Goal: Task Accomplishment & Management: Complete application form

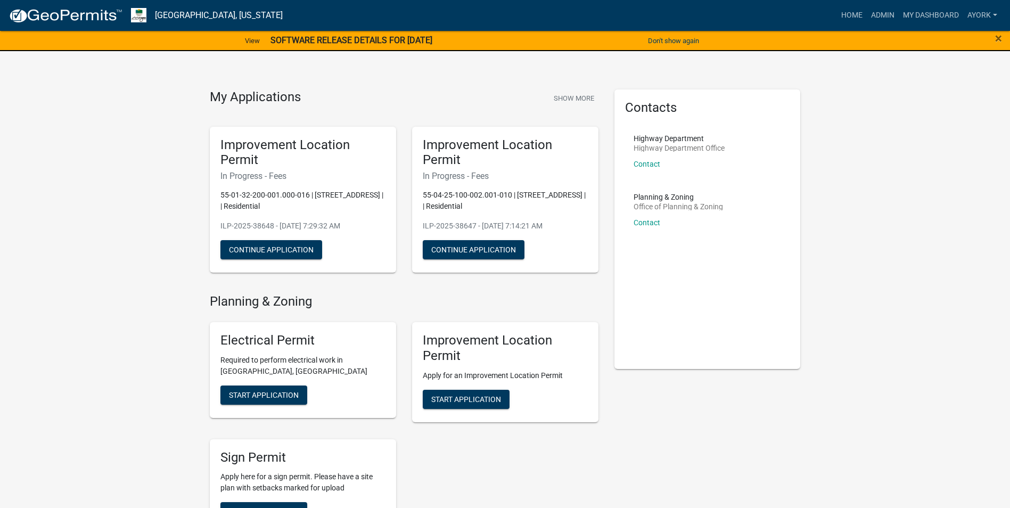
scroll to position [213, 0]
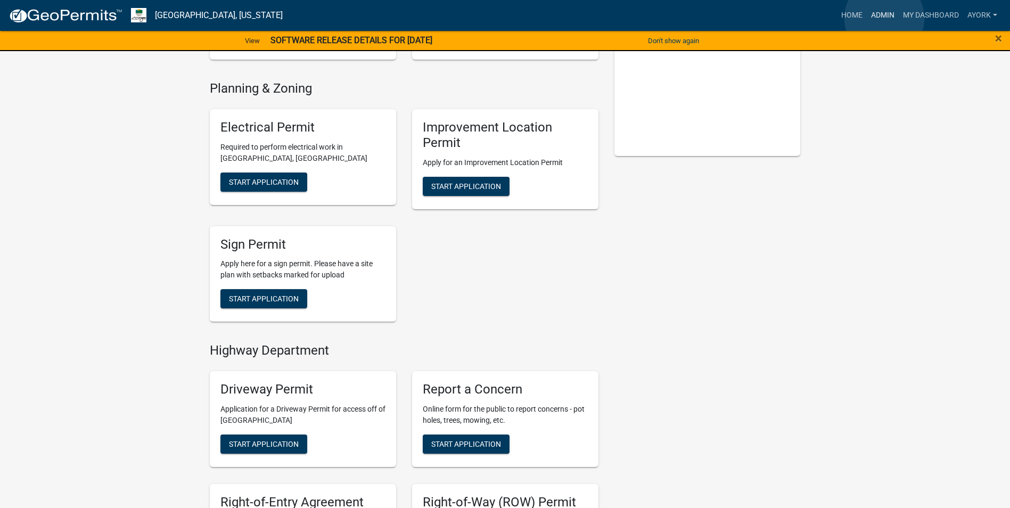
click at [884, 18] on link "Admin" at bounding box center [883, 15] width 32 height 20
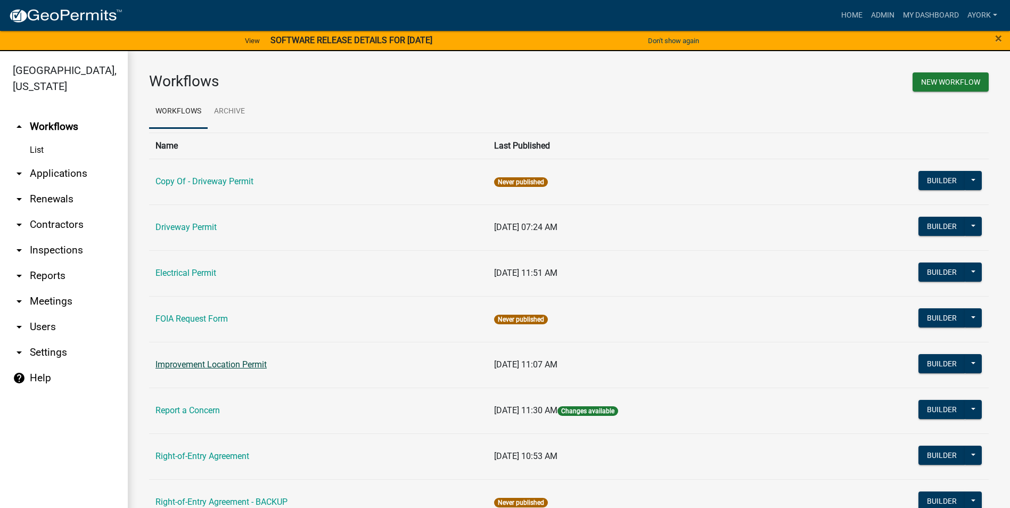
click at [217, 363] on link "Improvement Location Permit" at bounding box center [210, 364] width 111 height 10
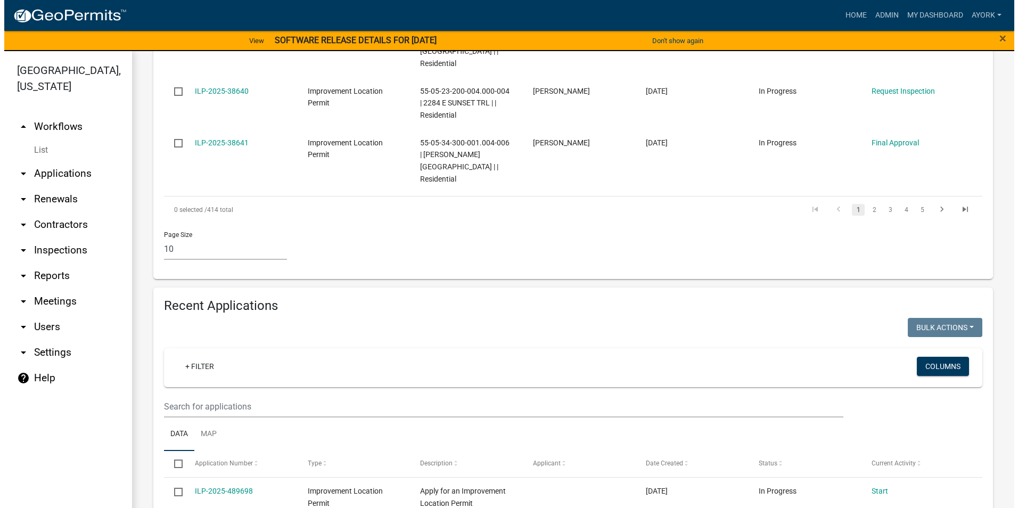
scroll to position [745, 0]
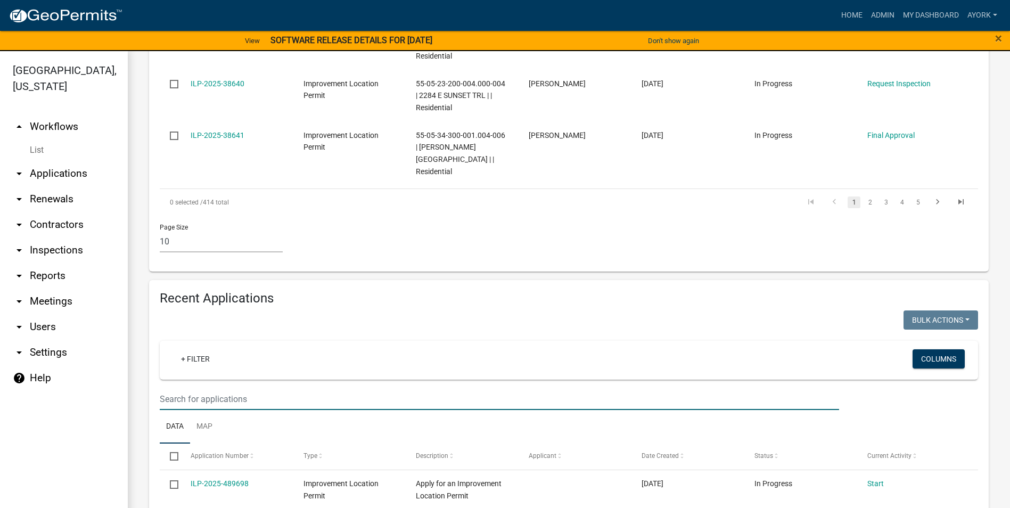
click at [253, 388] on input "text" at bounding box center [499, 399] width 679 height 22
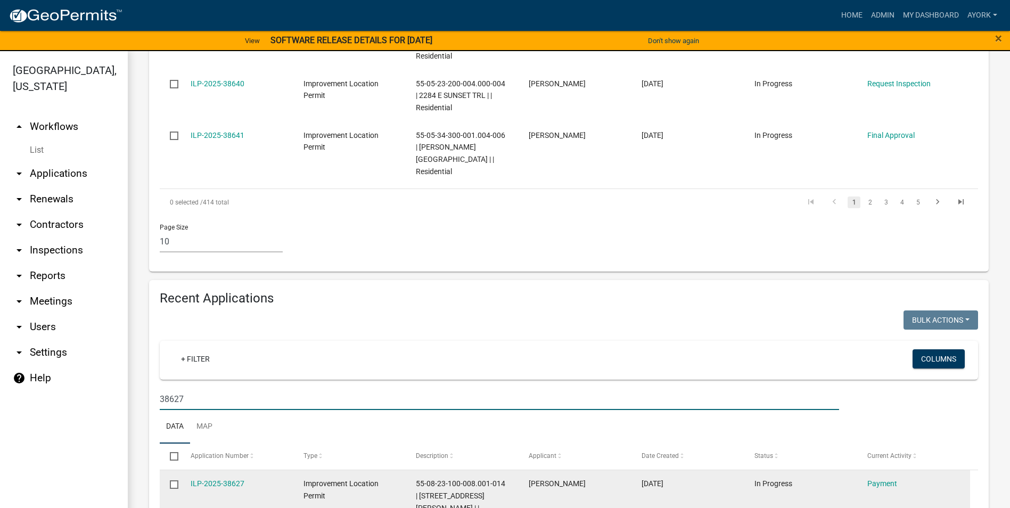
type input "38627"
click at [231, 478] on div "ILP-2025-38627" at bounding box center [237, 484] width 93 height 12
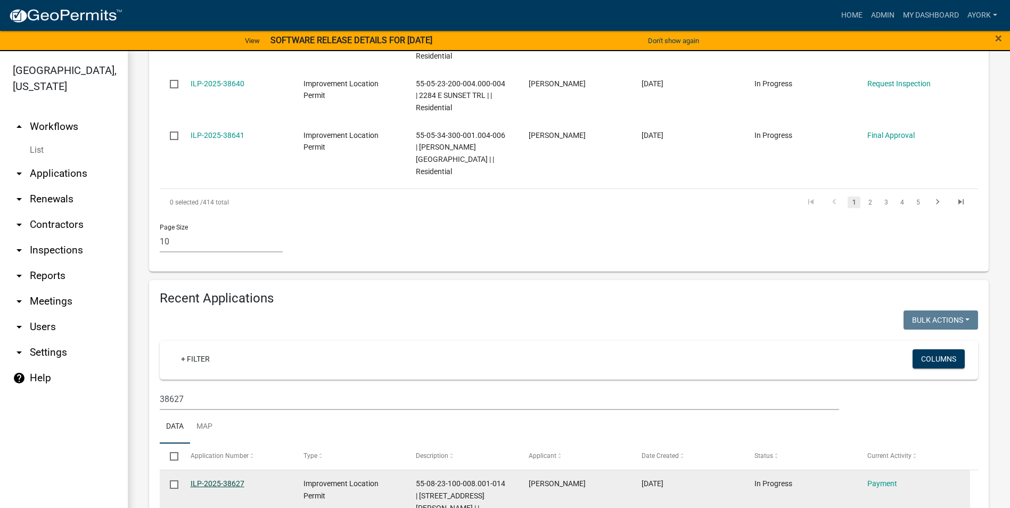
click at [232, 479] on link "ILP-2025-38627" at bounding box center [218, 483] width 54 height 9
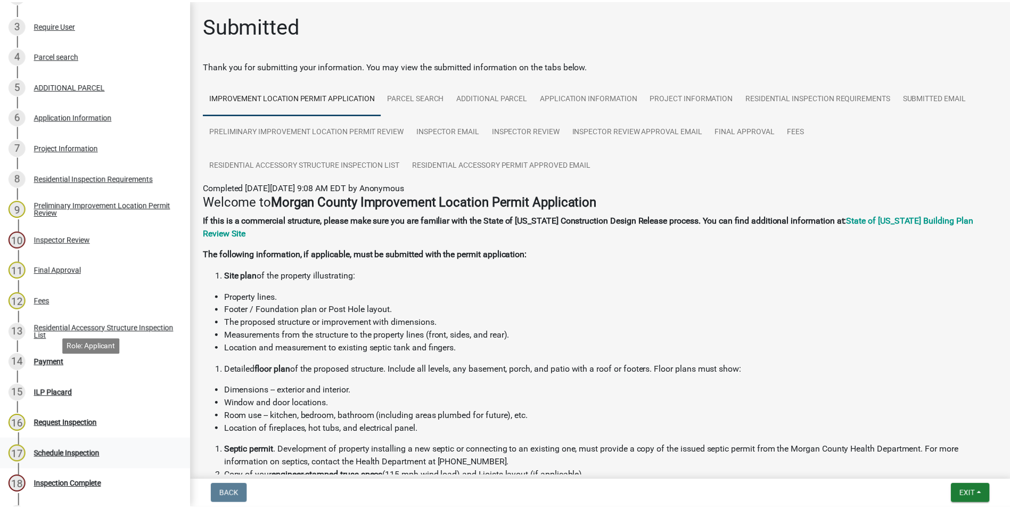
scroll to position [319, 0]
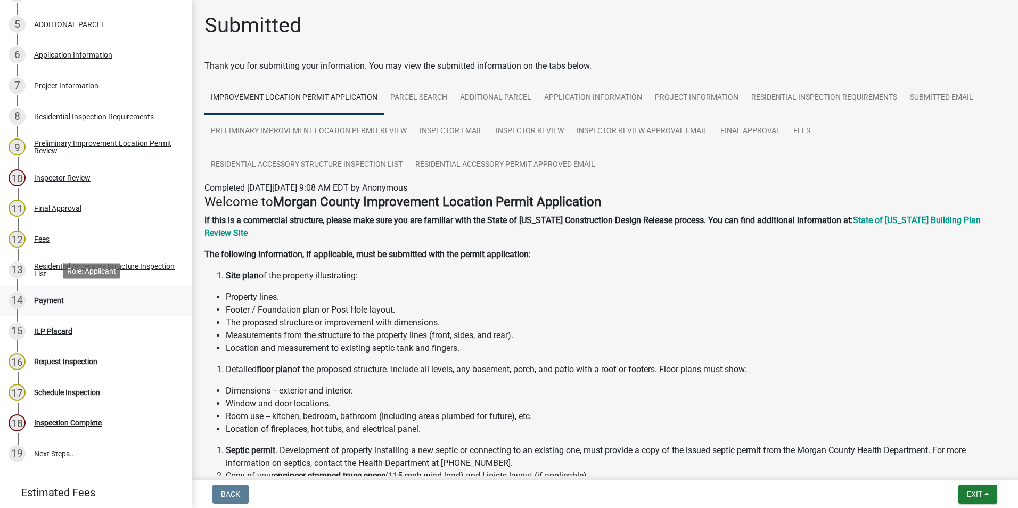
click at [48, 294] on div "14 Payment" at bounding box center [92, 300] width 166 height 17
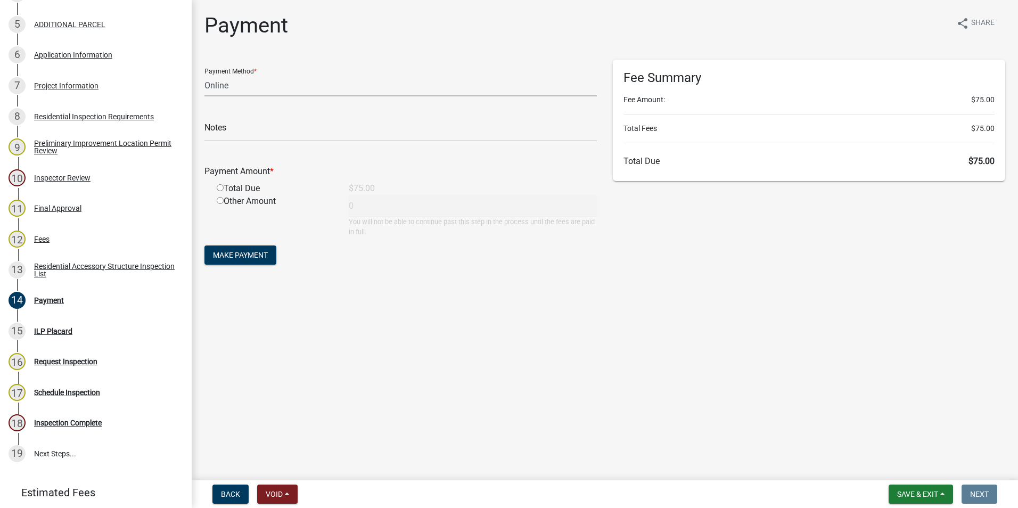
click at [222, 83] on select "Credit Card POS Check Cash Online" at bounding box center [400, 86] width 392 height 22
select select "1: 0"
click at [204, 75] on select "Credit Card POS Check Cash Online" at bounding box center [400, 86] width 392 height 22
click at [253, 128] on input "text" at bounding box center [400, 131] width 392 height 22
type input "1603"
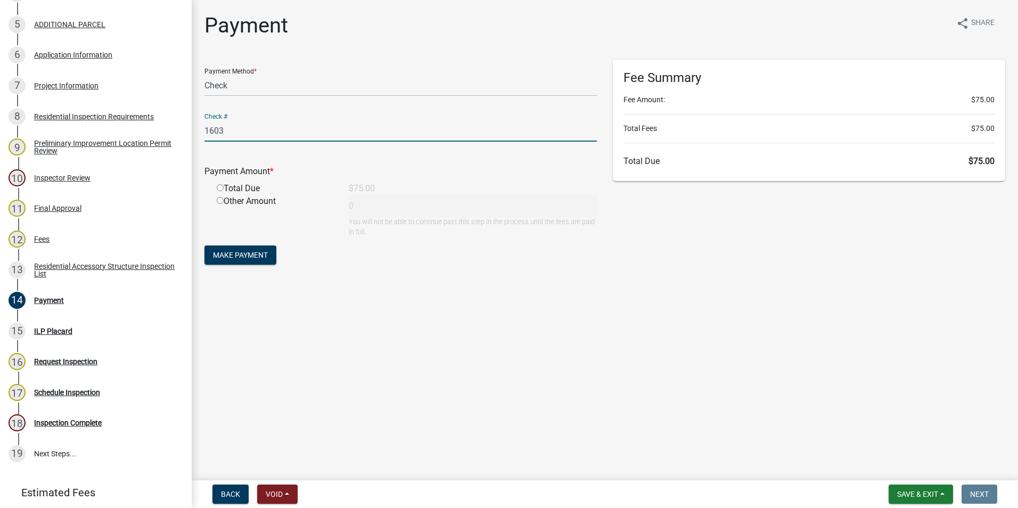
click at [222, 186] on input "radio" at bounding box center [220, 187] width 7 height 7
radio input "true"
type input "75"
click at [249, 257] on span "Make Payment" at bounding box center [240, 255] width 55 height 9
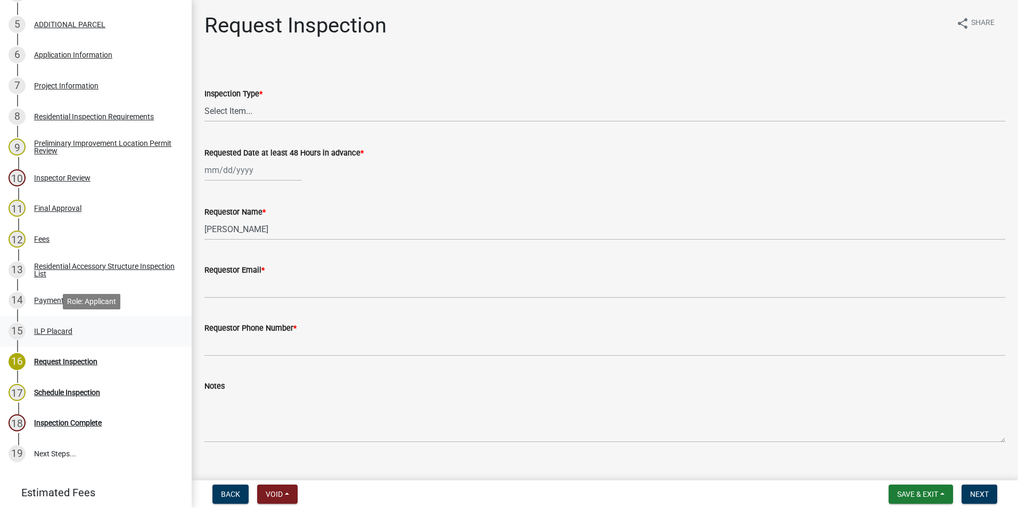
click at [52, 323] on div "15 ILP Placard" at bounding box center [92, 331] width 166 height 17
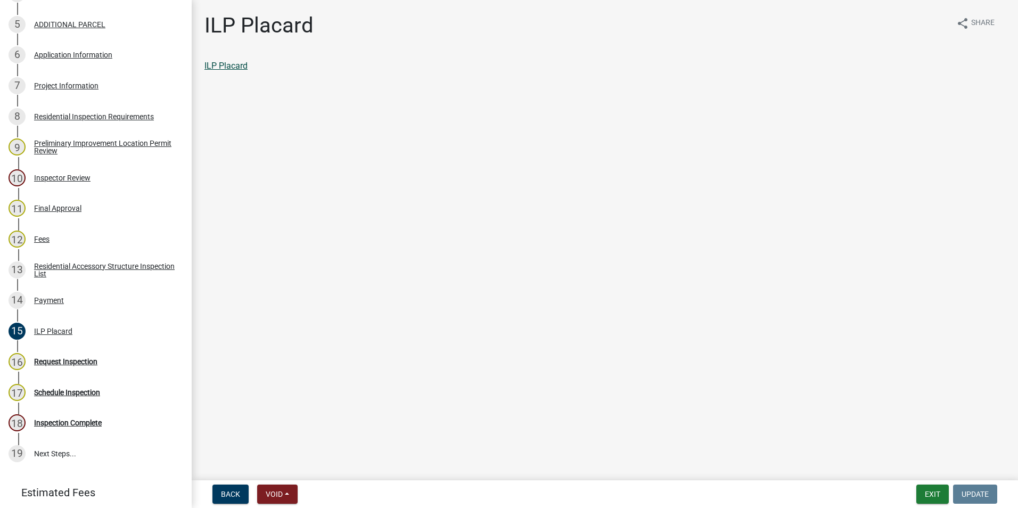
click at [244, 64] on link "ILP Placard" at bounding box center [225, 66] width 43 height 10
click at [942, 494] on button "Exit" at bounding box center [932, 494] width 32 height 19
